Goal: Task Accomplishment & Management: Complete application form

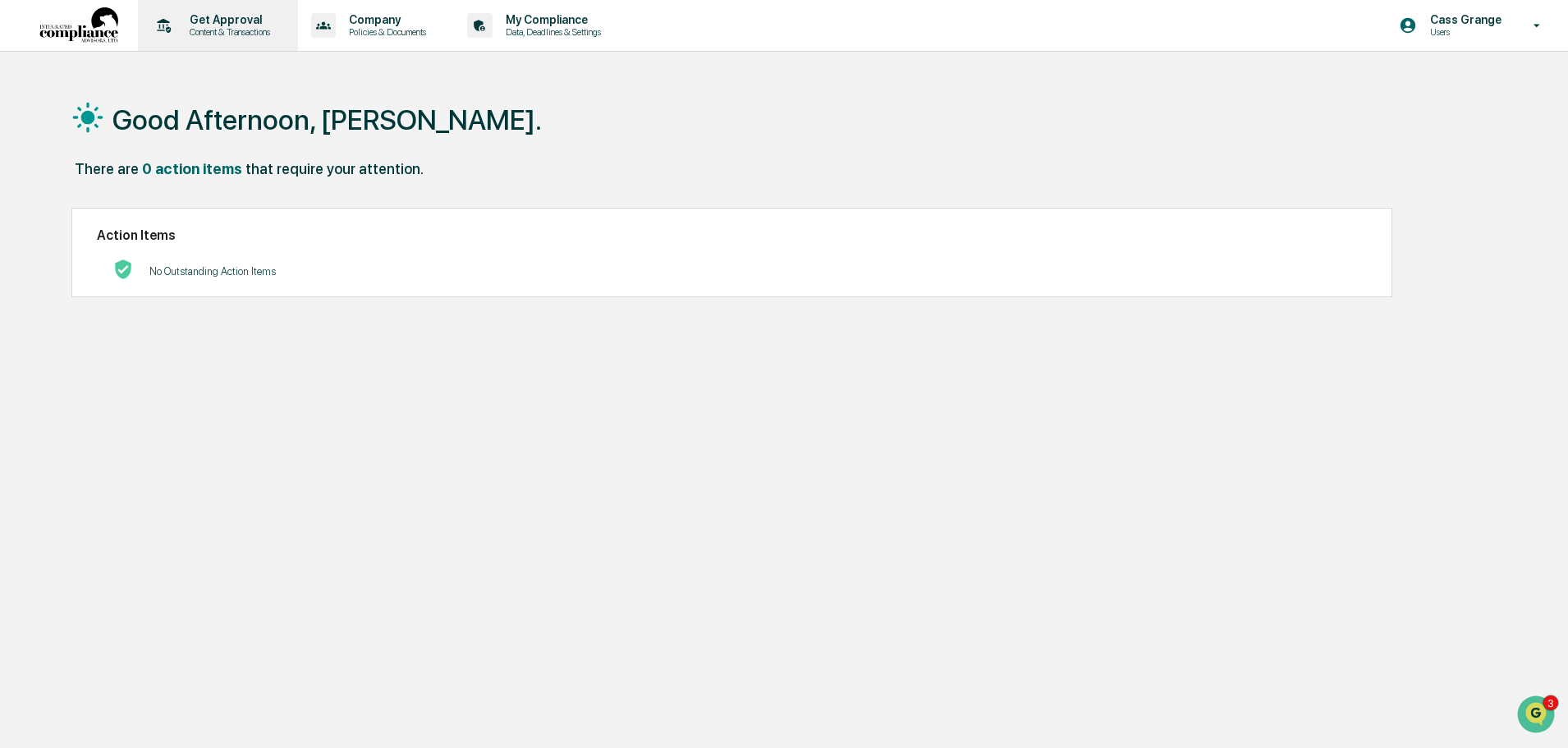
click at [229, 28] on p "Content & Transactions" at bounding box center [228, 31] width 102 height 12
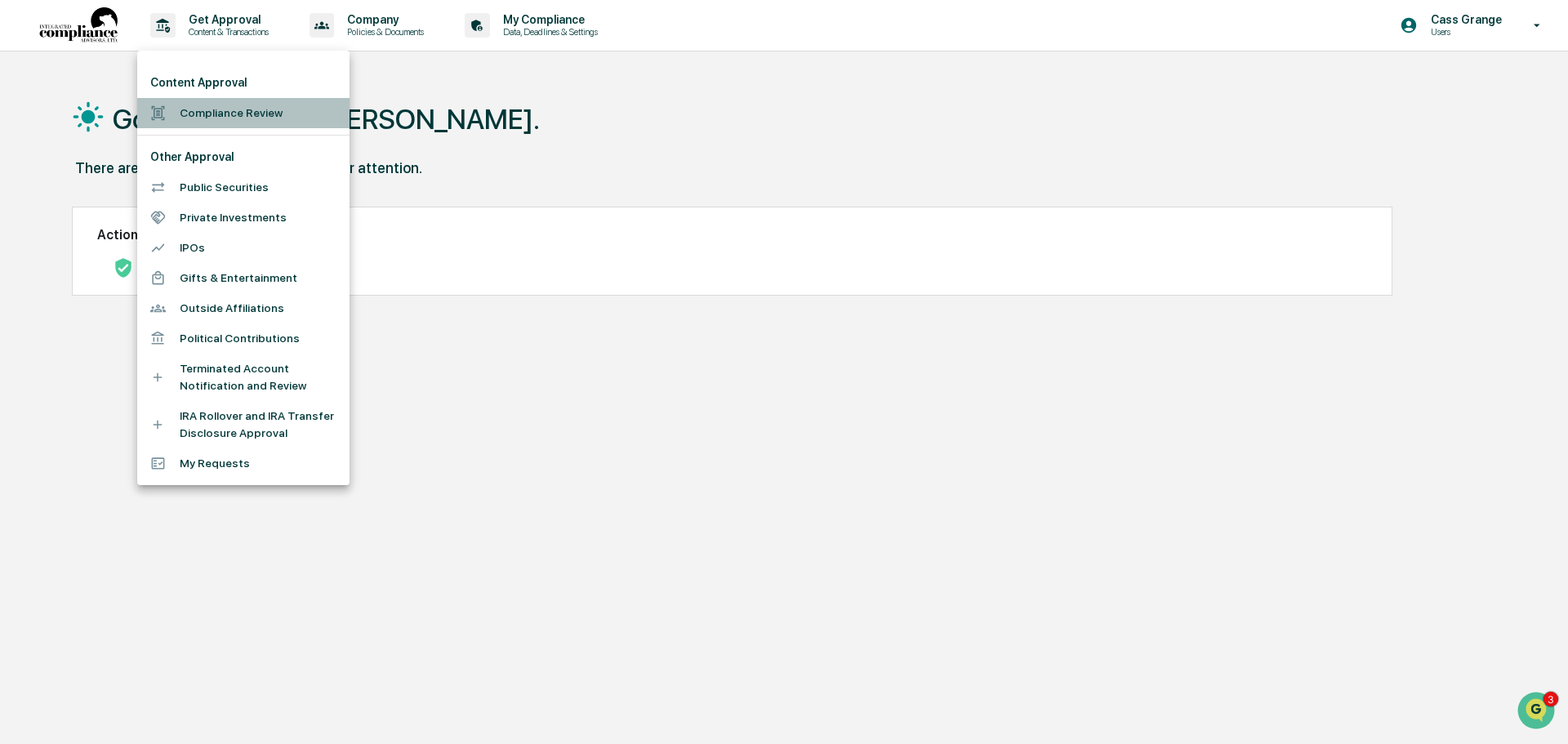
click at [235, 112] on li "Compliance Review" at bounding box center [243, 113] width 212 height 30
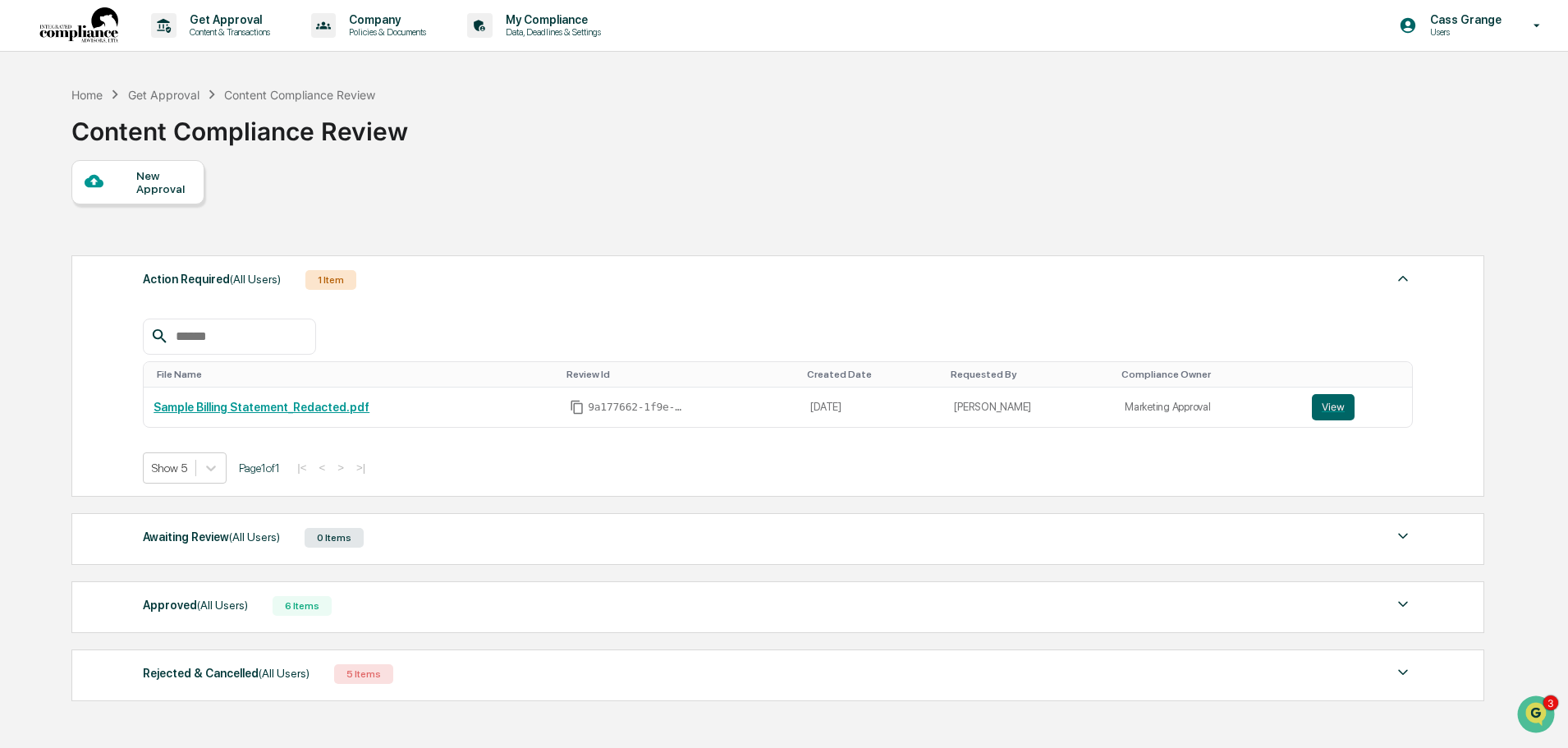
click at [179, 190] on div "New Approval" at bounding box center [163, 182] width 55 height 26
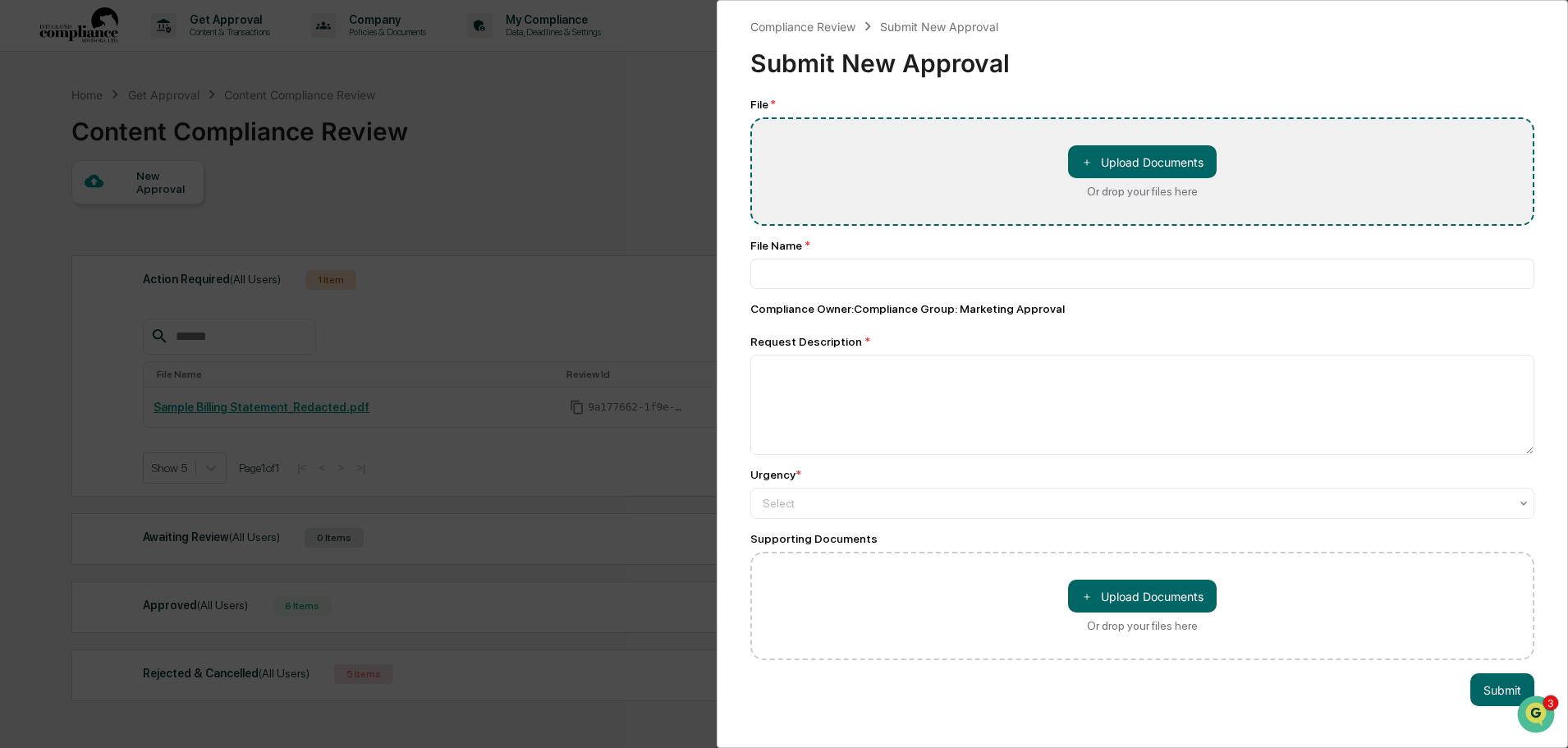
type input "**********"
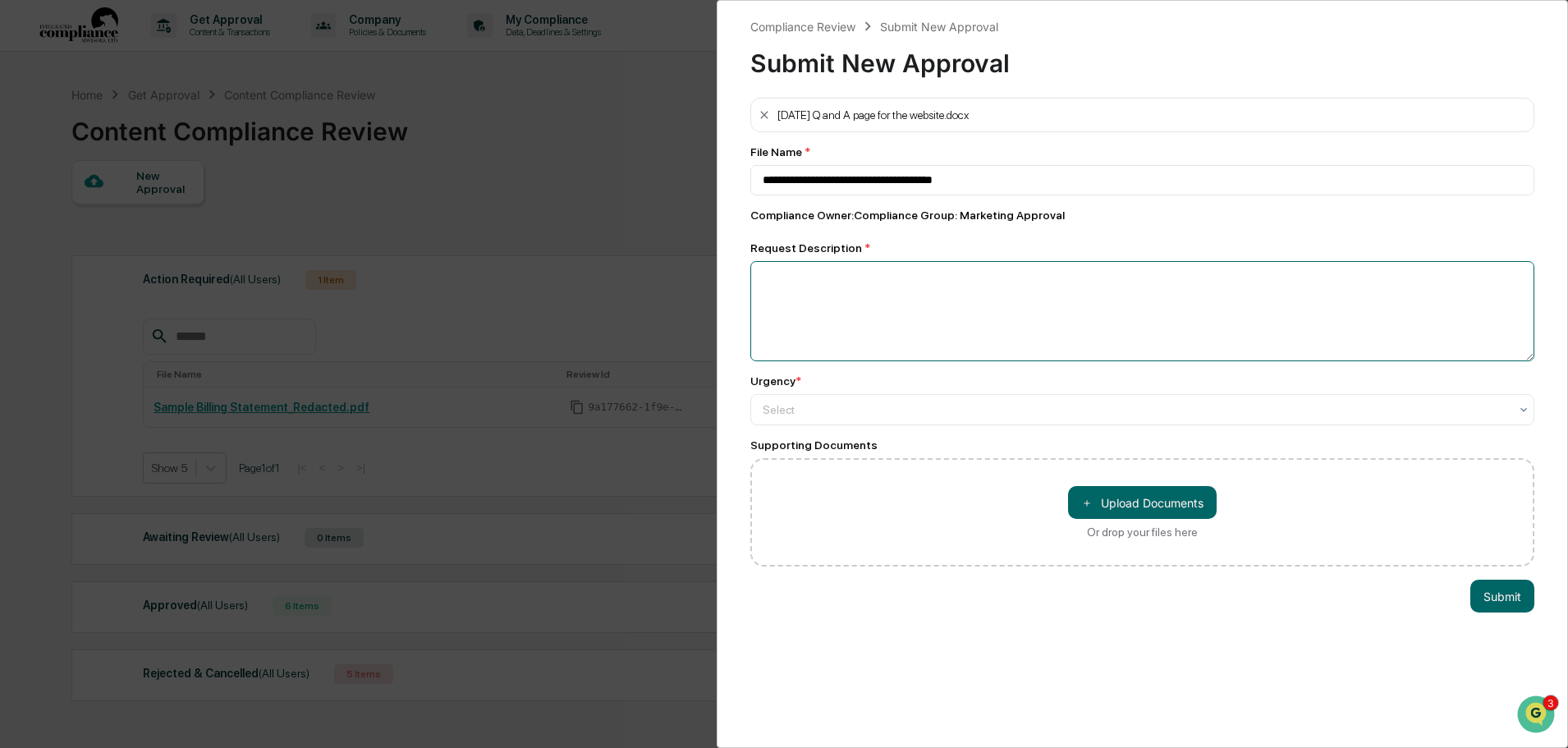
click at [798, 290] on textarea at bounding box center [1143, 311] width 784 height 100
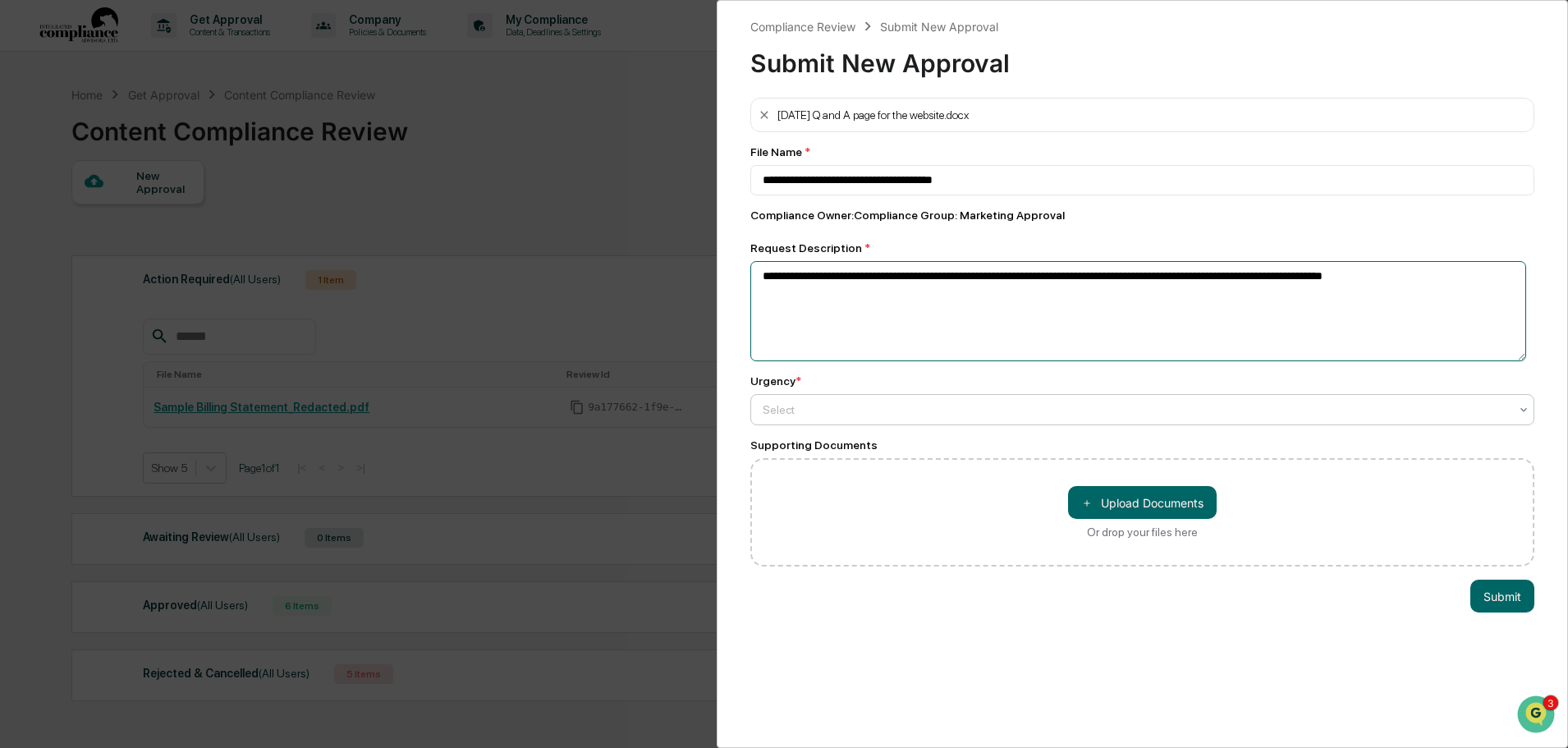
type textarea "**********"
click at [1518, 405] on icon at bounding box center [1524, 409] width 13 height 13
click at [1518, 411] on icon at bounding box center [1524, 409] width 13 height 13
click at [1518, 410] on icon at bounding box center [1524, 409] width 13 height 13
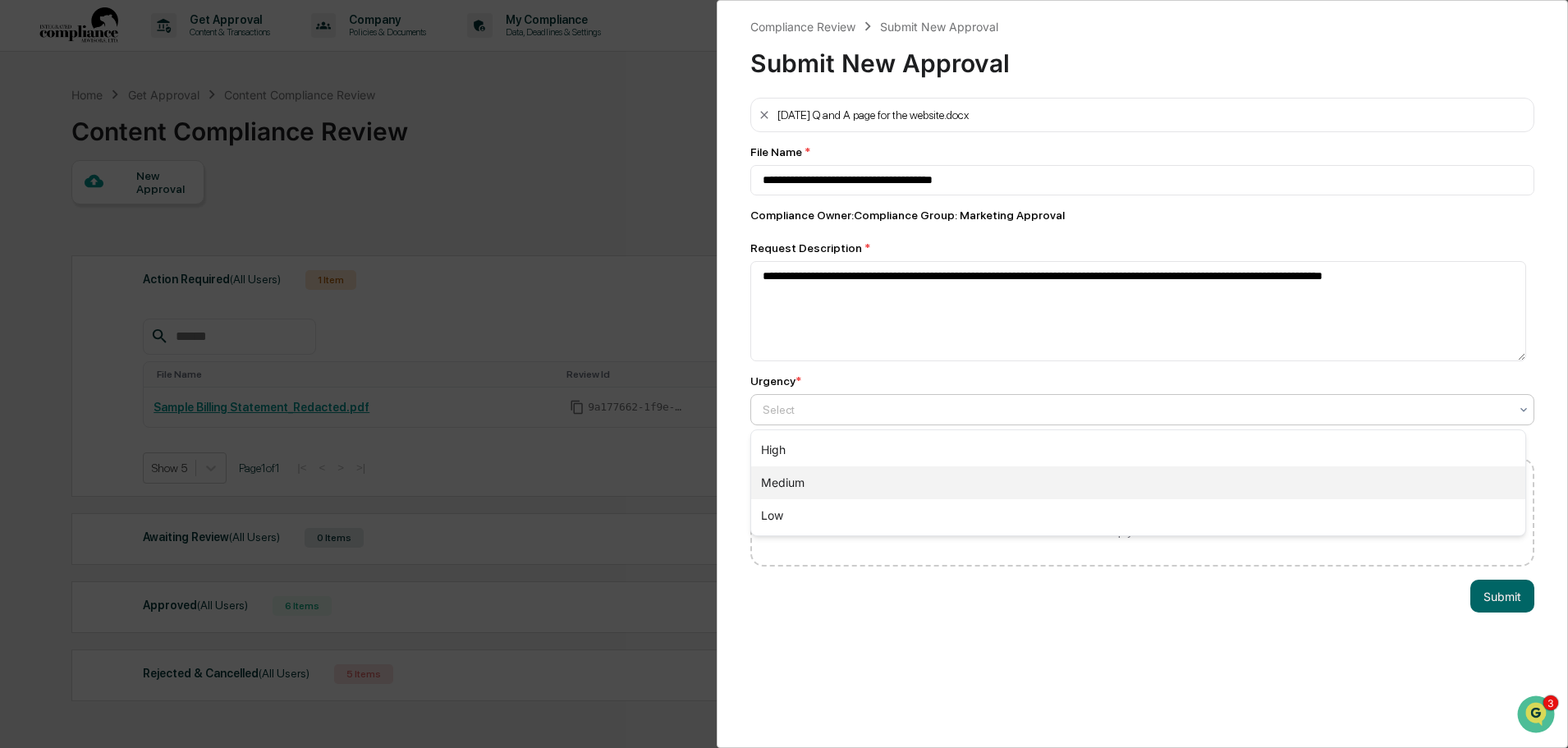
click at [1385, 483] on div "Medium" at bounding box center [1138, 483] width 774 height 33
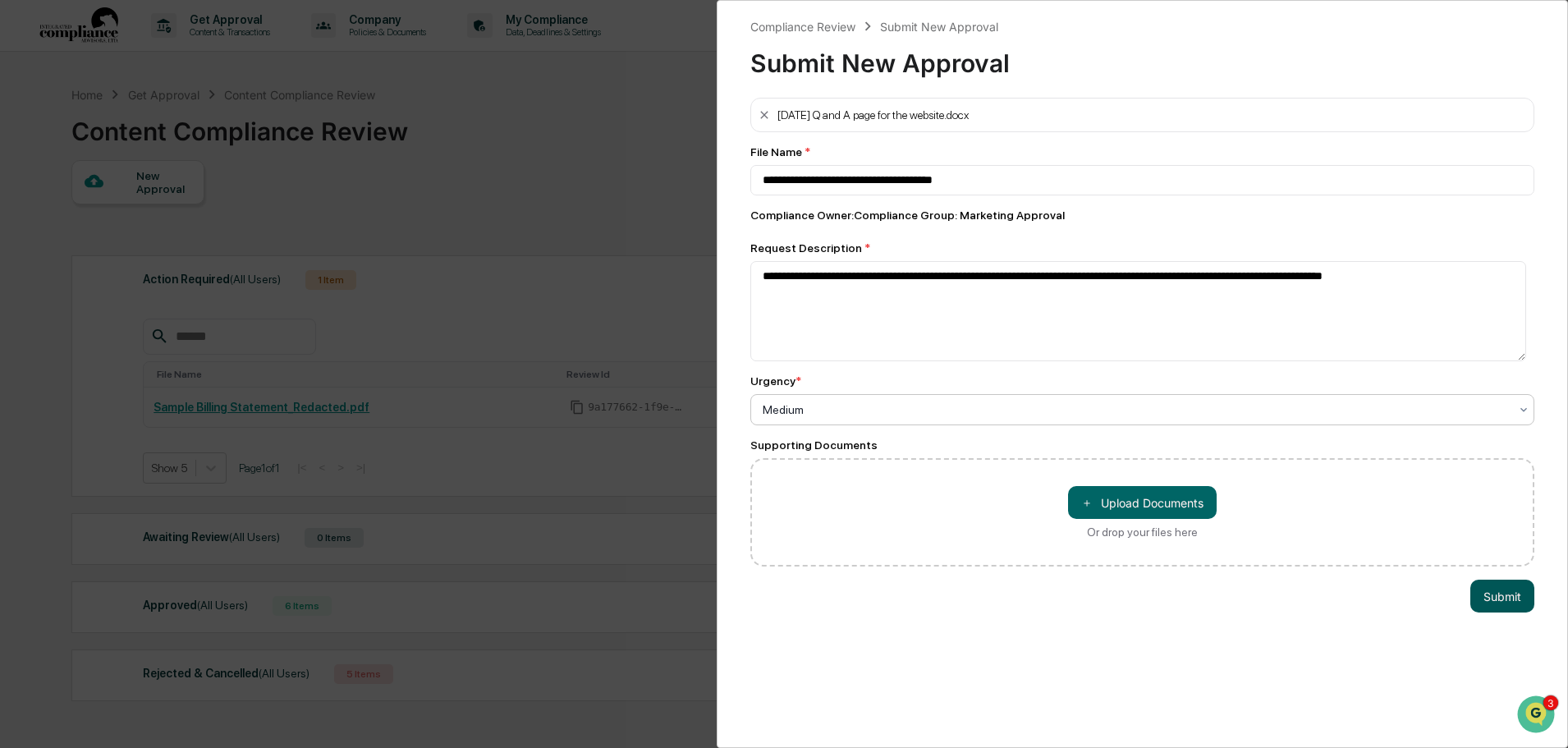
click at [1490, 593] on button "Submit" at bounding box center [1502, 596] width 64 height 33
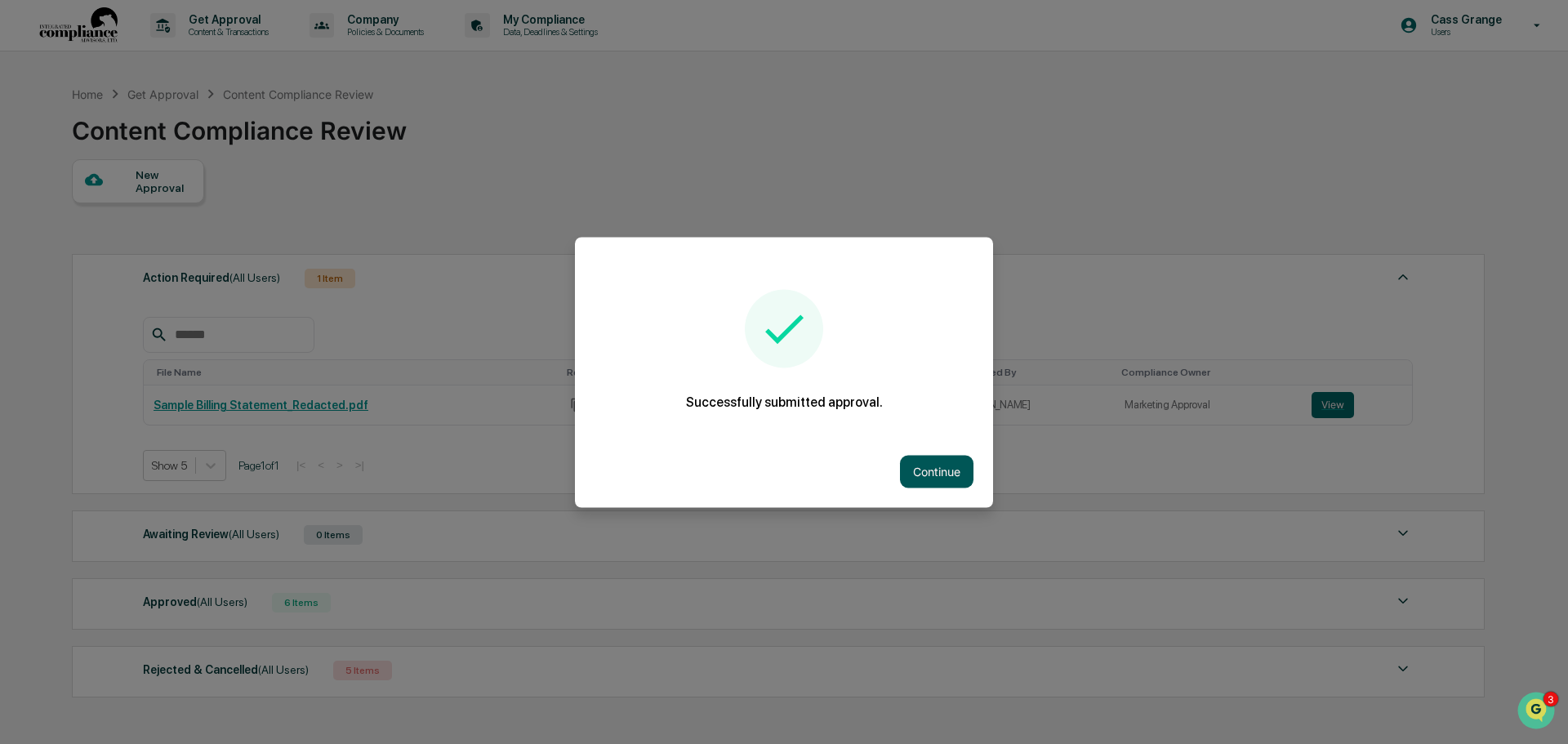
click at [904, 471] on button "Continue" at bounding box center [937, 471] width 73 height 33
